Goal: Obtain resource: Download file/media

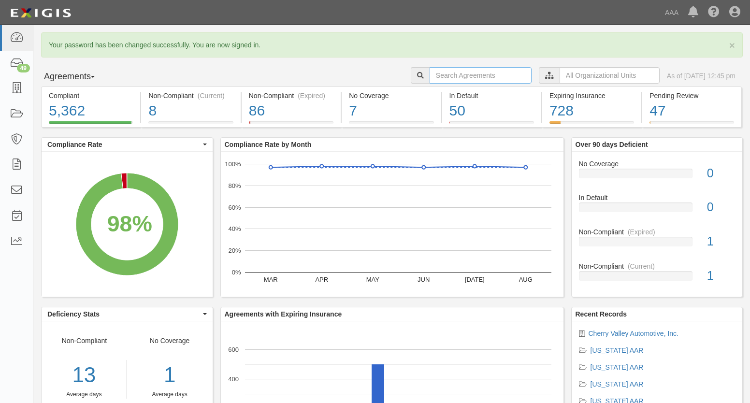
click at [434, 75] on input "text" at bounding box center [481, 75] width 102 height 16
type input "[PERSON_NAME]'s automotive"
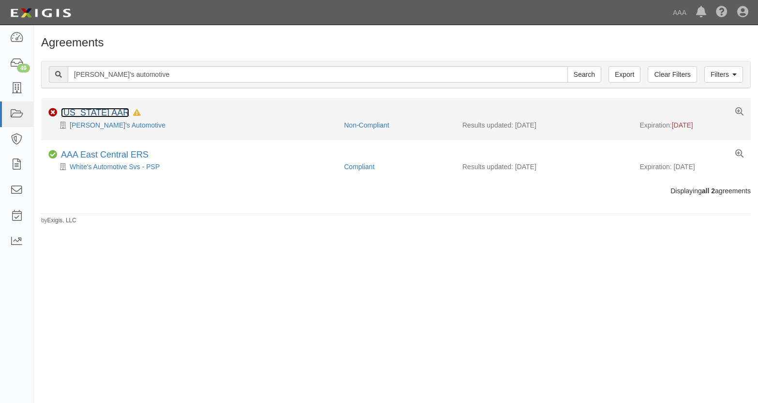
click at [102, 111] on link "[US_STATE] AAR" at bounding box center [95, 113] width 68 height 10
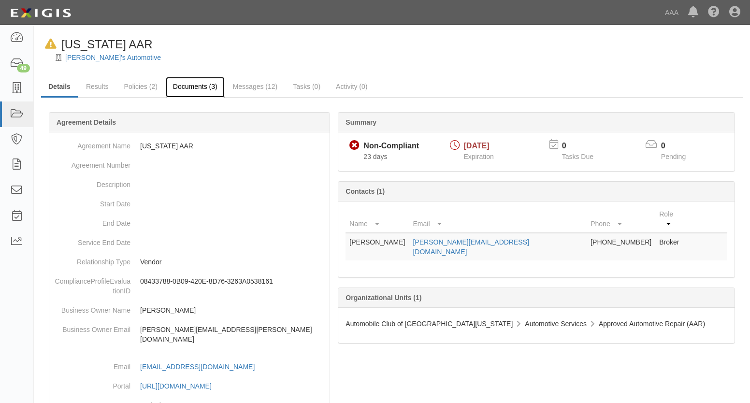
click at [184, 83] on link "Documents (3)" at bounding box center [195, 87] width 59 height 21
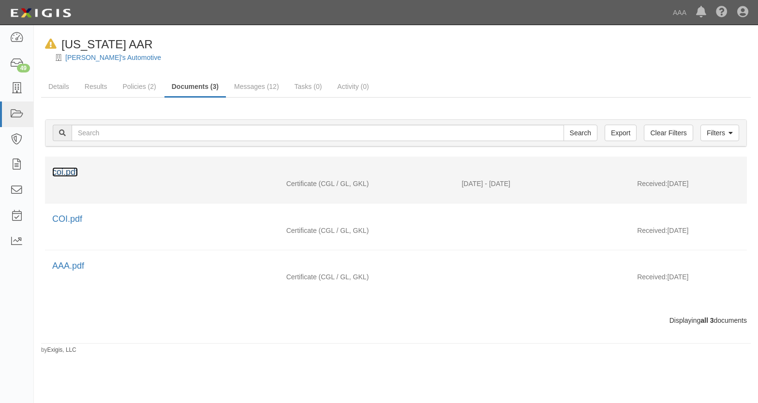
click at [68, 174] on link "coi.pdf" at bounding box center [65, 172] width 26 height 10
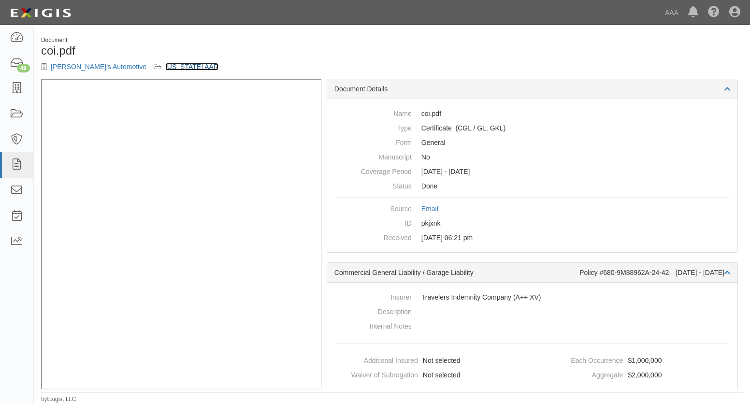
click at [165, 65] on link "[US_STATE] AAR" at bounding box center [191, 67] width 53 height 8
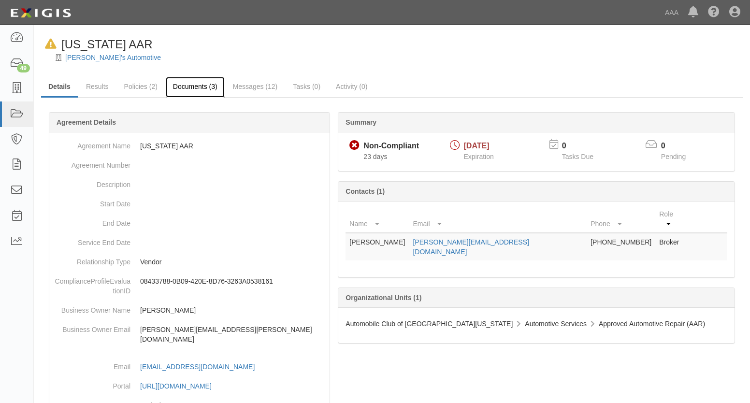
click at [188, 86] on link "Documents (3)" at bounding box center [195, 87] width 59 height 21
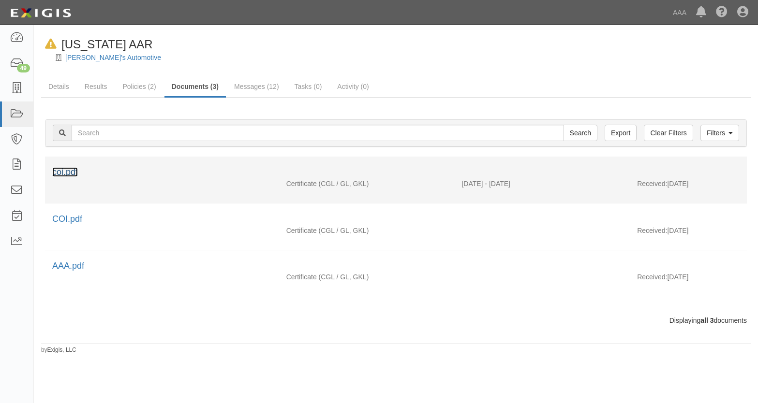
click at [75, 174] on link "coi.pdf" at bounding box center [65, 172] width 26 height 10
